Goal: Find specific page/section: Find specific page/section

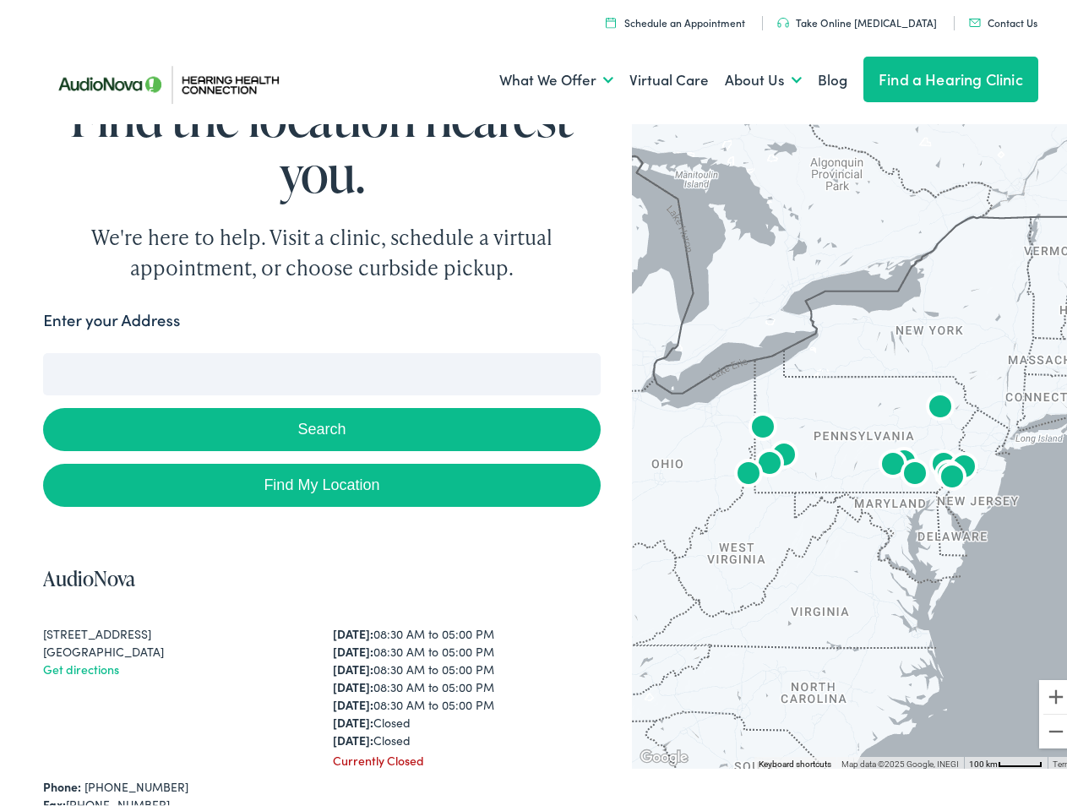
click at [533, 406] on button "Search" at bounding box center [321, 424] width 557 height 43
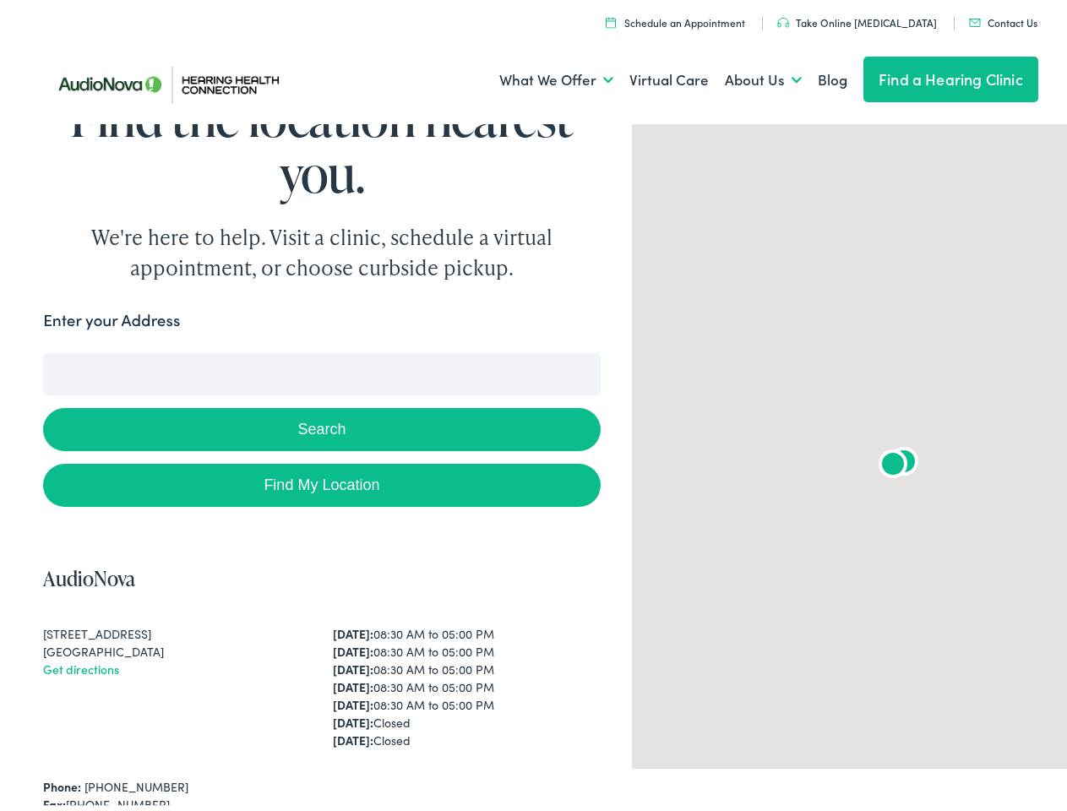
click at [541, 75] on link "What We Offer" at bounding box center [556, 75] width 114 height 63
click at [745, 75] on link "About Us" at bounding box center [763, 75] width 77 height 63
click at [682, 349] on button "Search" at bounding box center [689, 349] width 21 height 21
click at [318, 424] on button "Search" at bounding box center [321, 424] width 557 height 43
click at [845, 439] on div at bounding box center [857, 439] width 450 height 650
